Goal: Task Accomplishment & Management: Manage account settings

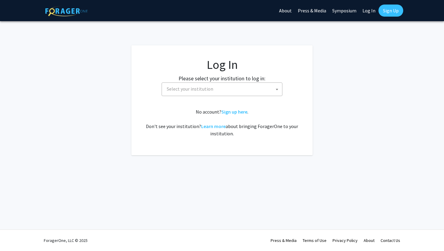
select select
click at [172, 87] on span "Select your institution" at bounding box center [190, 89] width 47 height 6
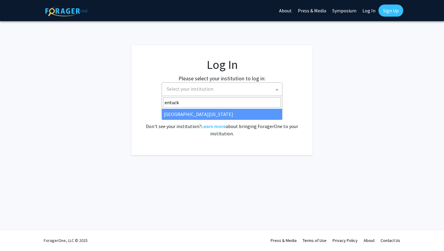
type input "entuck"
select select "13"
